Goal: Connect with others: Connect with others

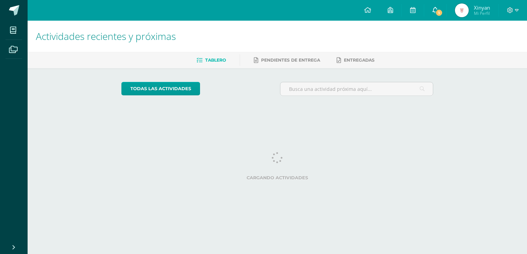
click at [433, 11] on icon at bounding box center [435, 10] width 6 height 6
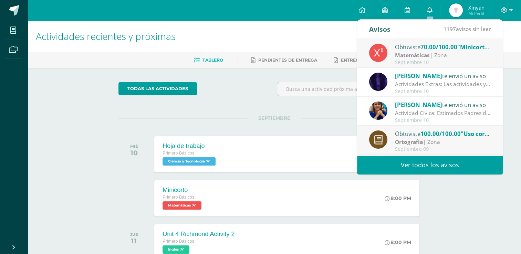
click at [433, 11] on icon at bounding box center [430, 10] width 6 height 6
click at [455, 9] on img at bounding box center [456, 10] width 14 height 14
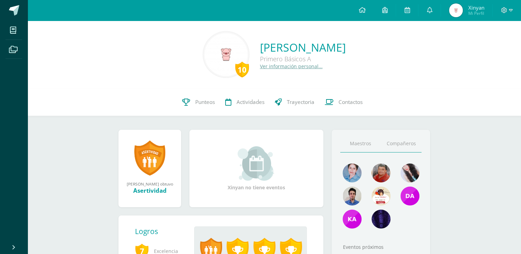
click at [414, 138] on link "Compañeros" at bounding box center [401, 144] width 41 height 18
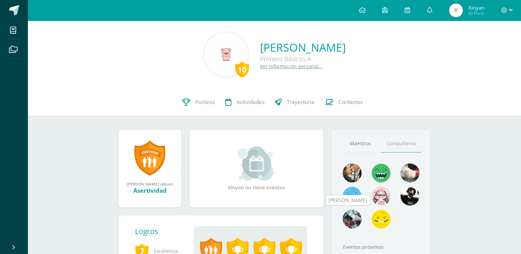
click at [348, 225] on img at bounding box center [352, 219] width 19 height 19
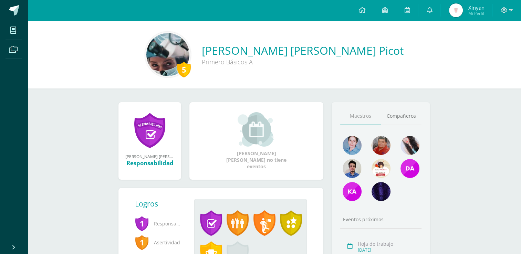
click at [416, 105] on div "Maestros Compañeros Eventos próximos Hoja de trabajo Sept. 11, 2025 Minicorto S…" at bounding box center [381, 214] width 99 height 224
click at [414, 111] on link "Compañeros" at bounding box center [401, 117] width 41 height 18
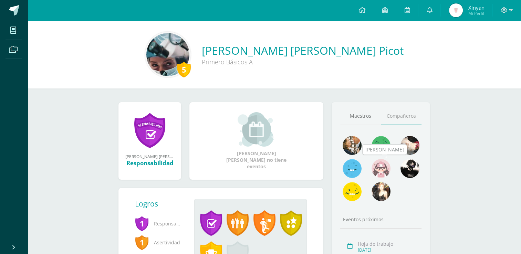
click at [384, 169] on img at bounding box center [381, 168] width 19 height 19
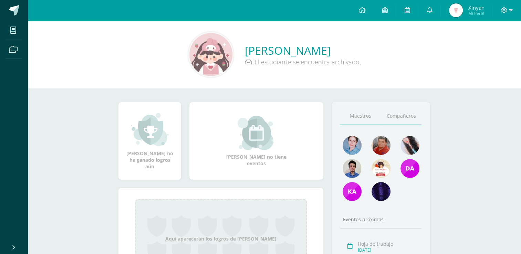
click at [408, 122] on link "Compañeros" at bounding box center [401, 117] width 41 height 18
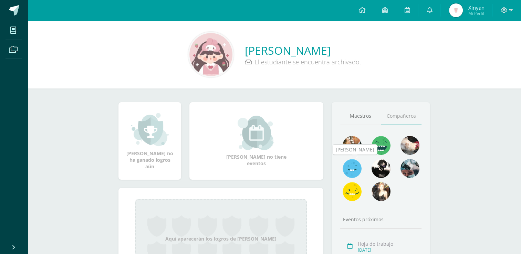
click at [348, 167] on img at bounding box center [352, 168] width 19 height 19
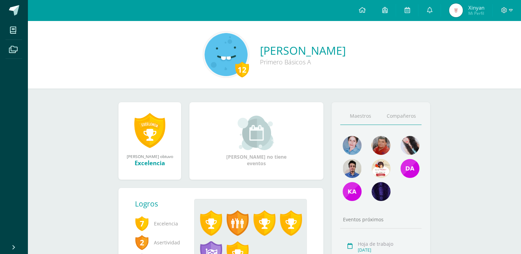
click at [399, 117] on link "Compañeros" at bounding box center [401, 117] width 41 height 18
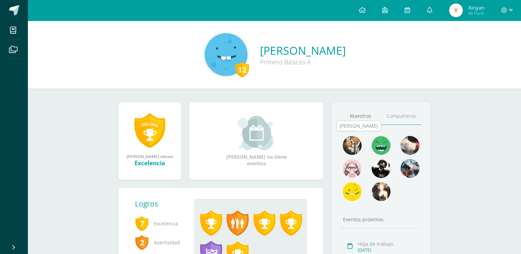
click at [357, 148] on img at bounding box center [352, 145] width 19 height 19
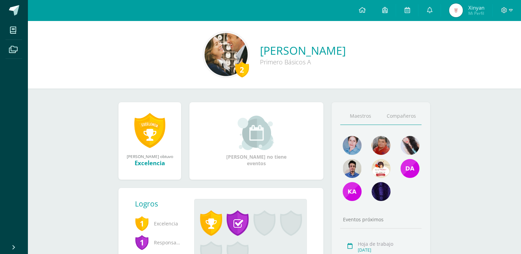
click at [401, 116] on link "Compañeros" at bounding box center [401, 117] width 41 height 18
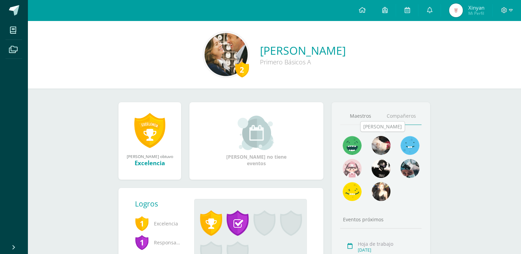
click at [380, 144] on img at bounding box center [381, 145] width 19 height 19
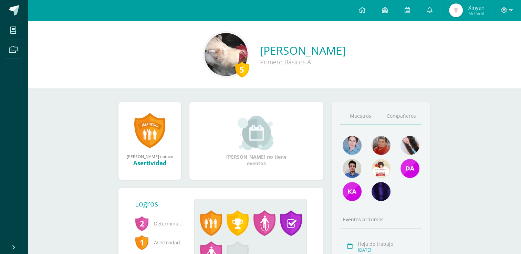
click at [395, 116] on link "Compañeros" at bounding box center [401, 117] width 41 height 18
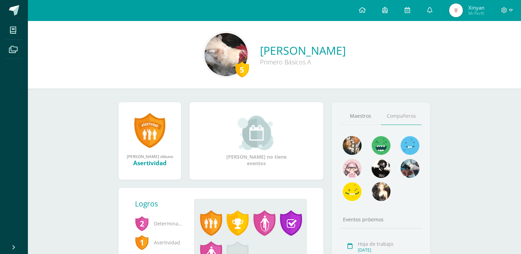
click at [460, 12] on img at bounding box center [456, 10] width 14 height 14
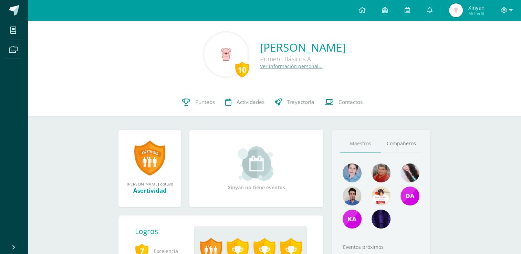
click at [293, 69] on link "Ver información personal..." at bounding box center [291, 66] width 63 height 7
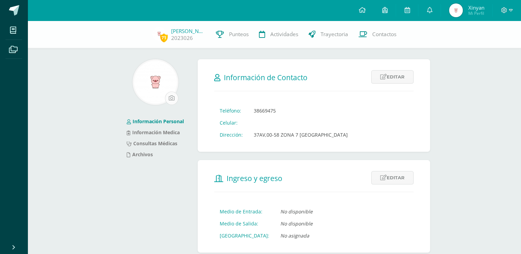
click at [176, 99] on input "file" at bounding box center [171, 98] width 13 height 13
click at [19, 10] on link at bounding box center [14, 10] width 28 height 21
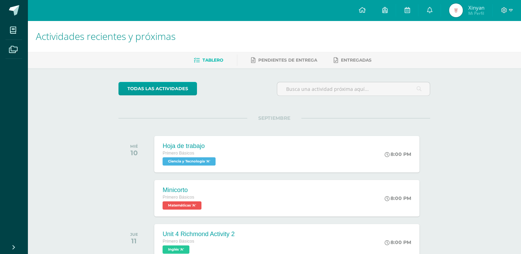
click at [458, 8] on img at bounding box center [456, 10] width 14 height 14
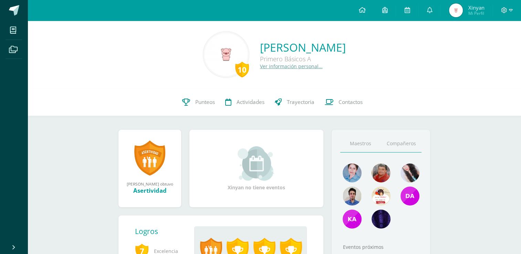
click at [394, 139] on link "Compañeros" at bounding box center [401, 144] width 41 height 18
